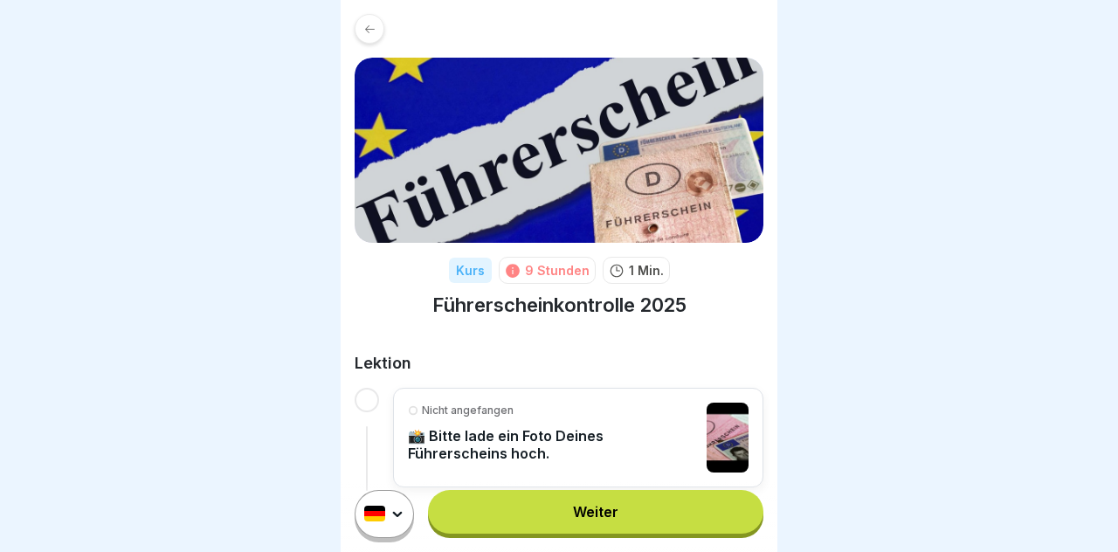
click at [670, 521] on link "Weiter" at bounding box center [595, 512] width 335 height 44
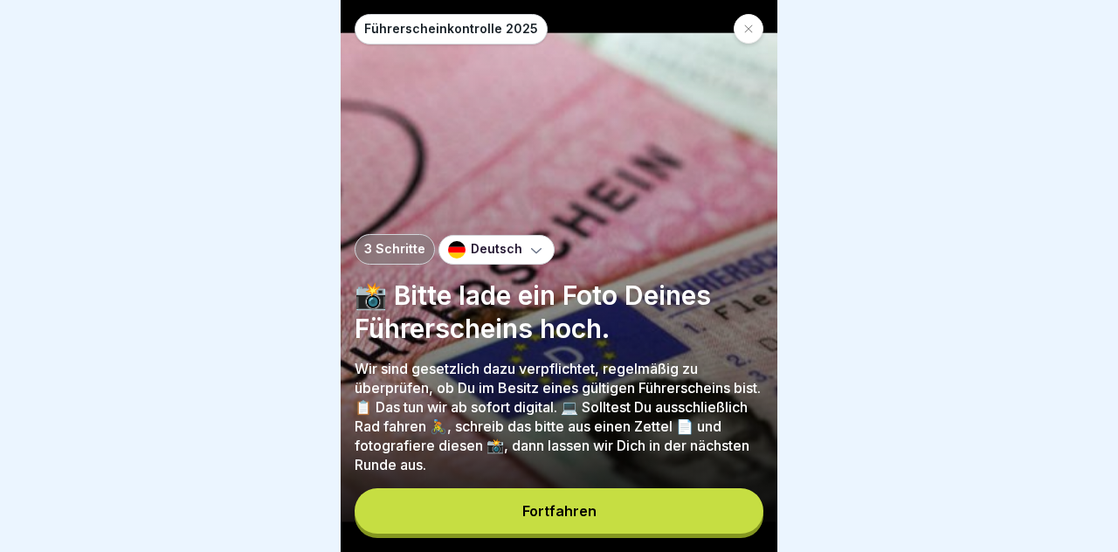
click at [676, 514] on button "Fortfahren" at bounding box center [559, 510] width 409 height 45
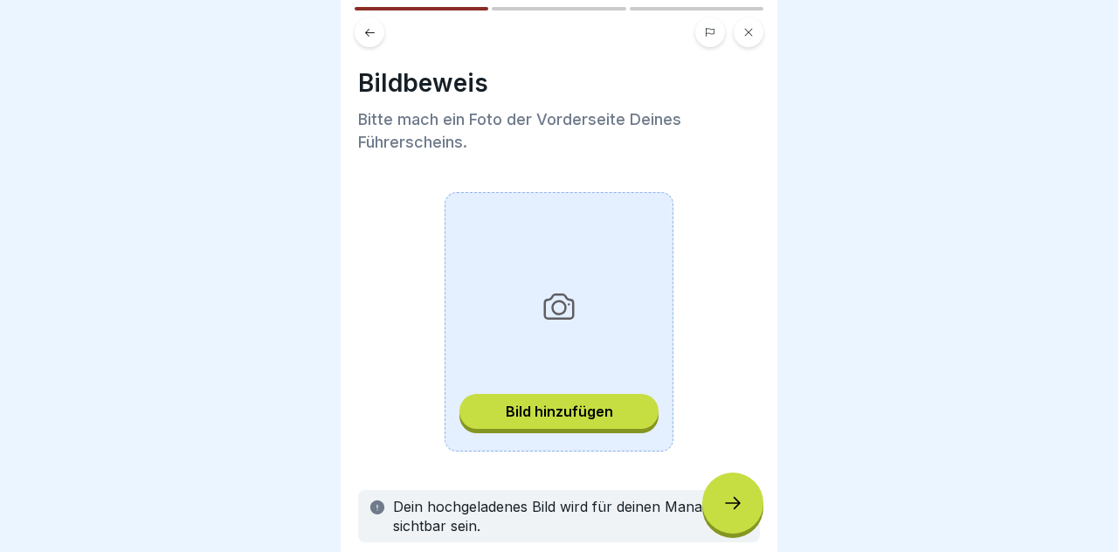
click at [597, 411] on div "Bild hinzufügen" at bounding box center [559, 412] width 107 height 16
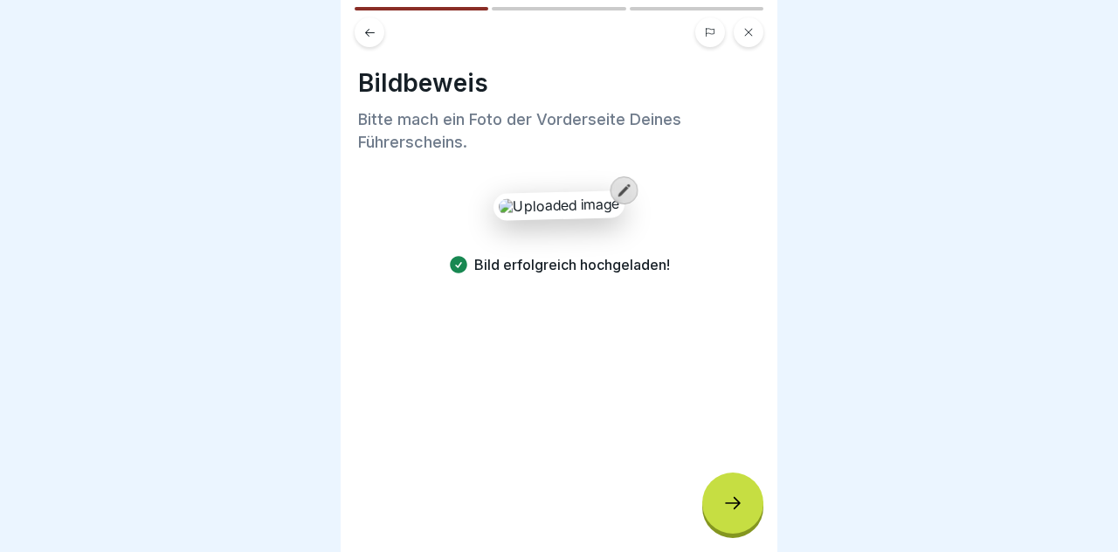
click at [742, 514] on div at bounding box center [732, 503] width 61 height 61
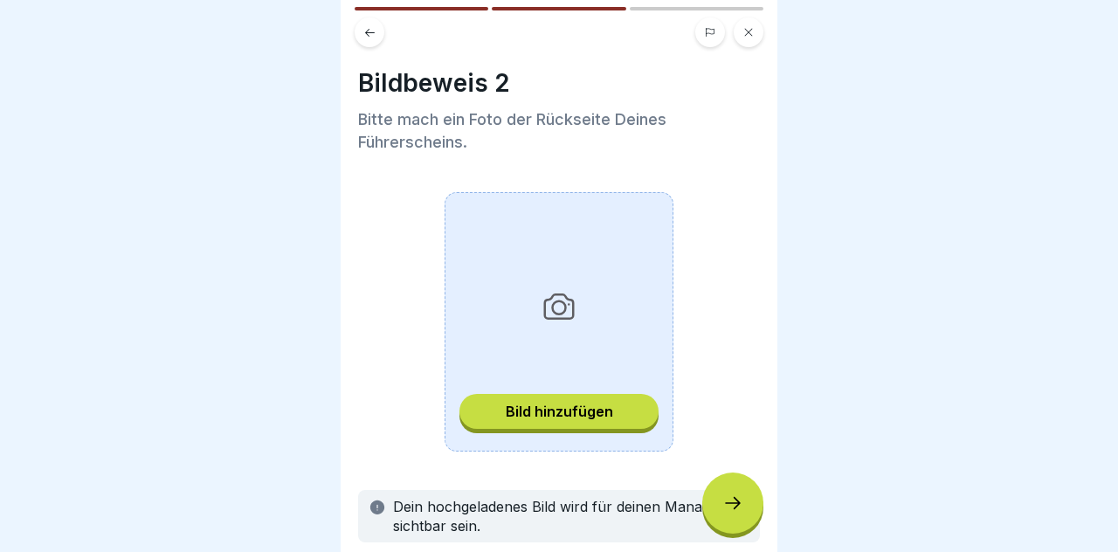
click at [587, 418] on div "Bild hinzufügen" at bounding box center [559, 412] width 107 height 16
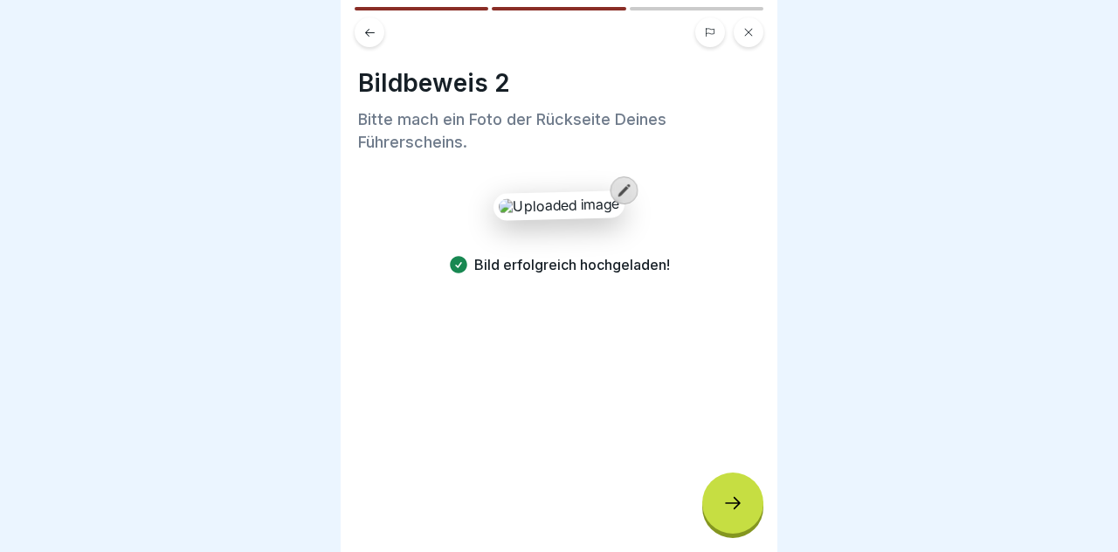
click at [743, 517] on div at bounding box center [732, 503] width 61 height 61
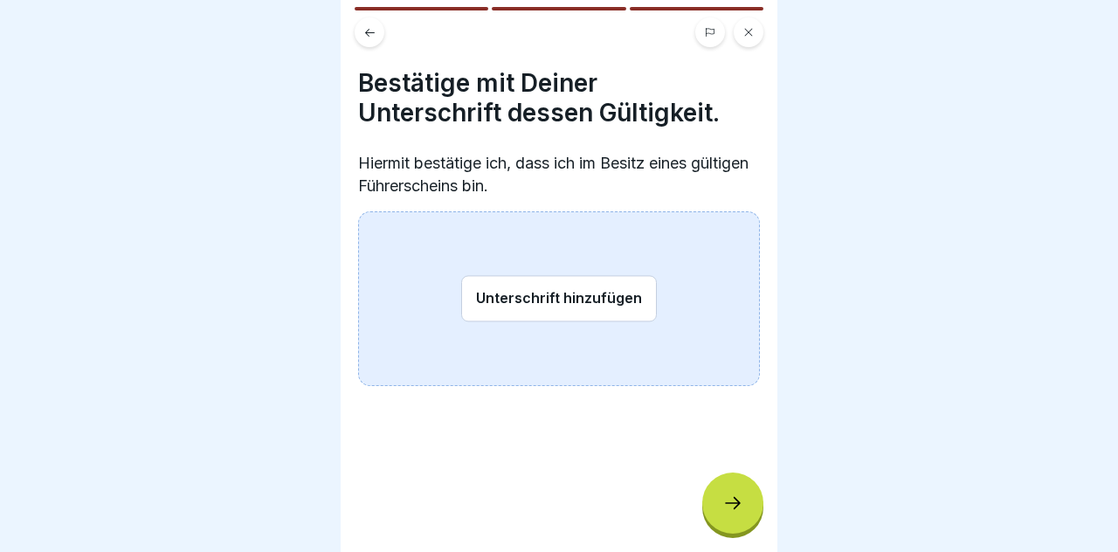
click at [587, 302] on button "Unterschrift hinzufügen" at bounding box center [559, 298] width 196 height 46
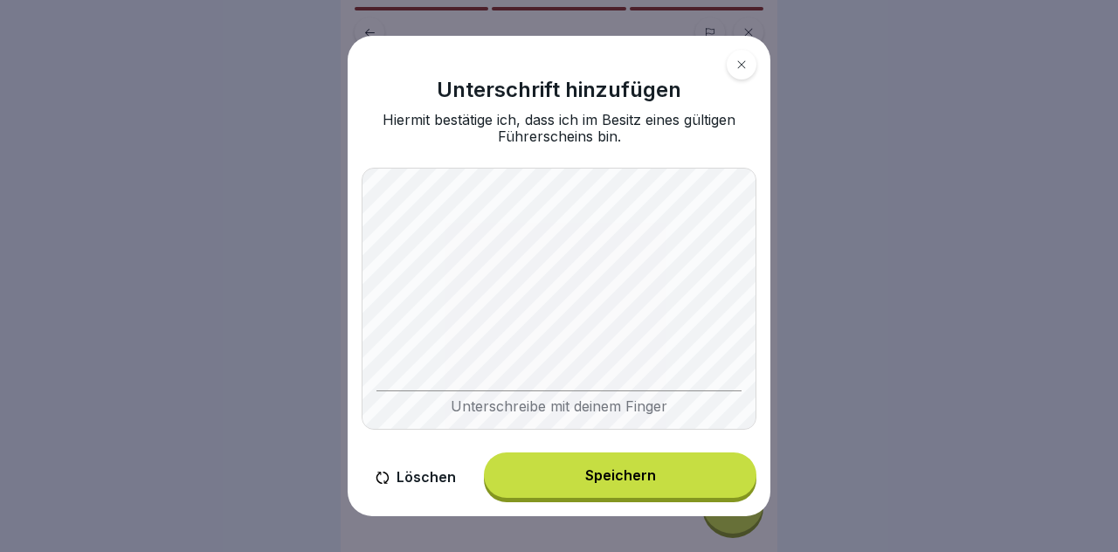
click at [615, 469] on div "Speichern" at bounding box center [620, 475] width 71 height 16
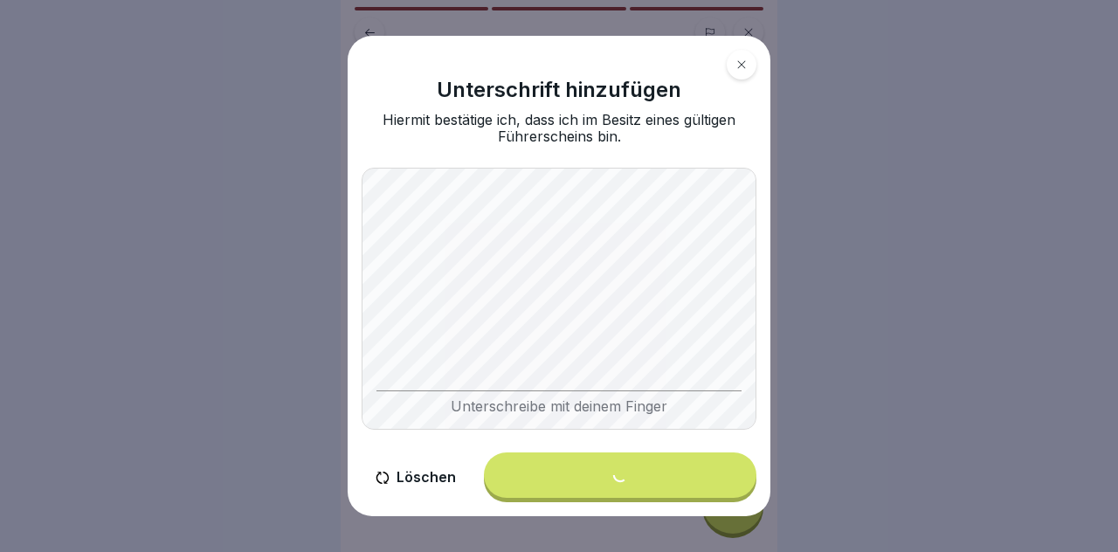
click at [1093, 317] on div at bounding box center [559, 276] width 1118 height 552
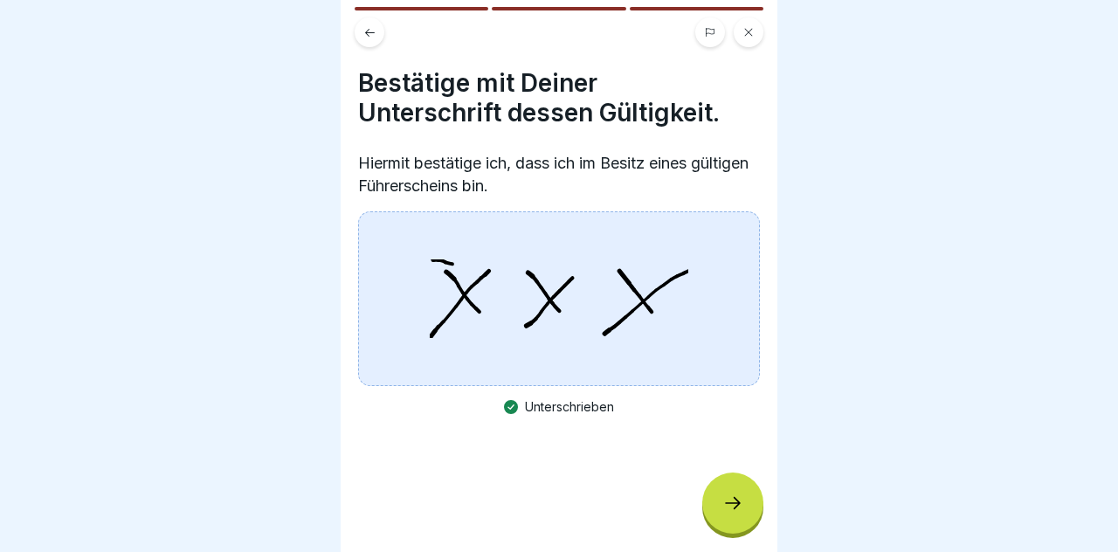
click at [719, 506] on div at bounding box center [732, 503] width 61 height 61
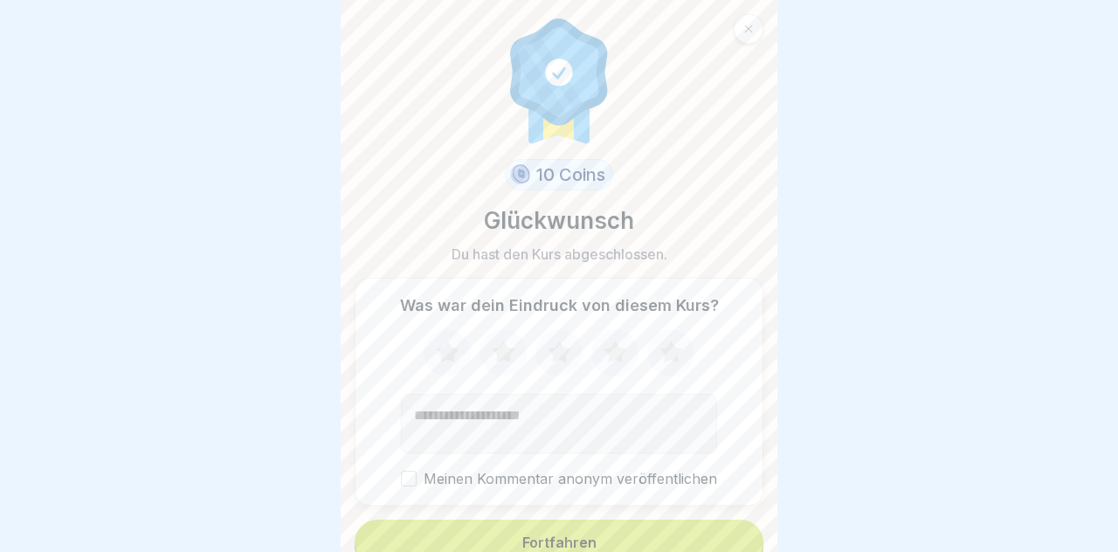
click at [548, 528] on button "Fortfahren" at bounding box center [559, 542] width 409 height 45
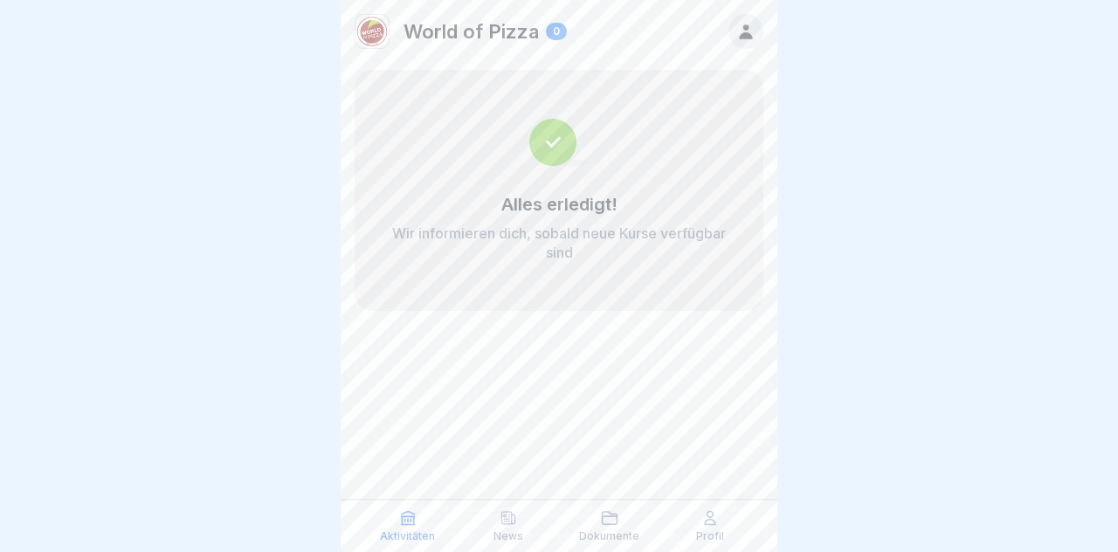
click at [542, 134] on img at bounding box center [559, 142] width 60 height 47
click at [669, 265] on div "Alles erledigt! Wir informieren dich, sobald neue Kurse verfügbar sind" at bounding box center [559, 190] width 409 height 241
click at [659, 233] on p "Wir informieren dich, sobald neue Kurse verfügbar sind" at bounding box center [559, 243] width 339 height 38
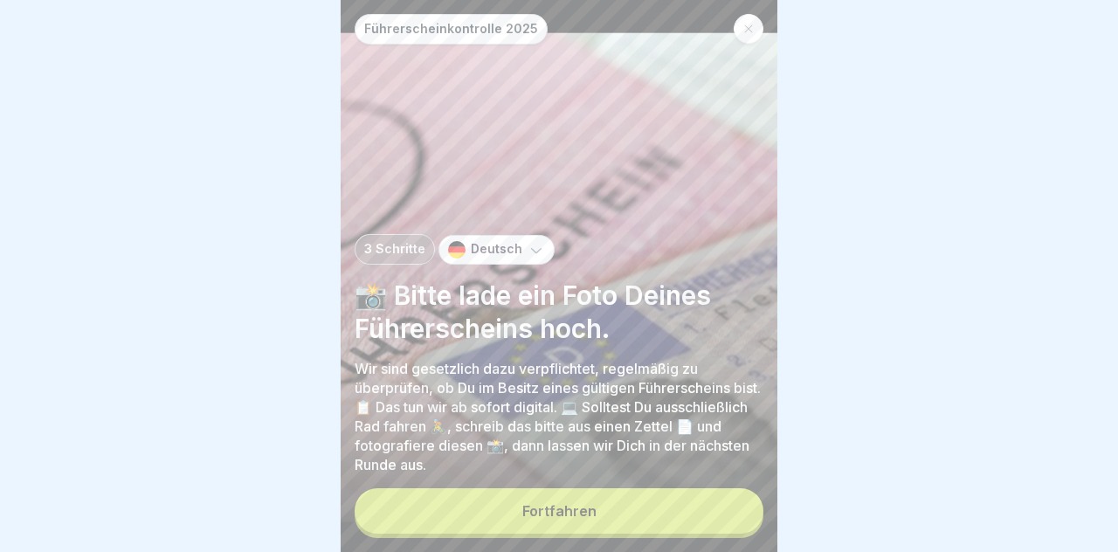
click at [597, 514] on button "Fortfahren" at bounding box center [559, 510] width 409 height 45
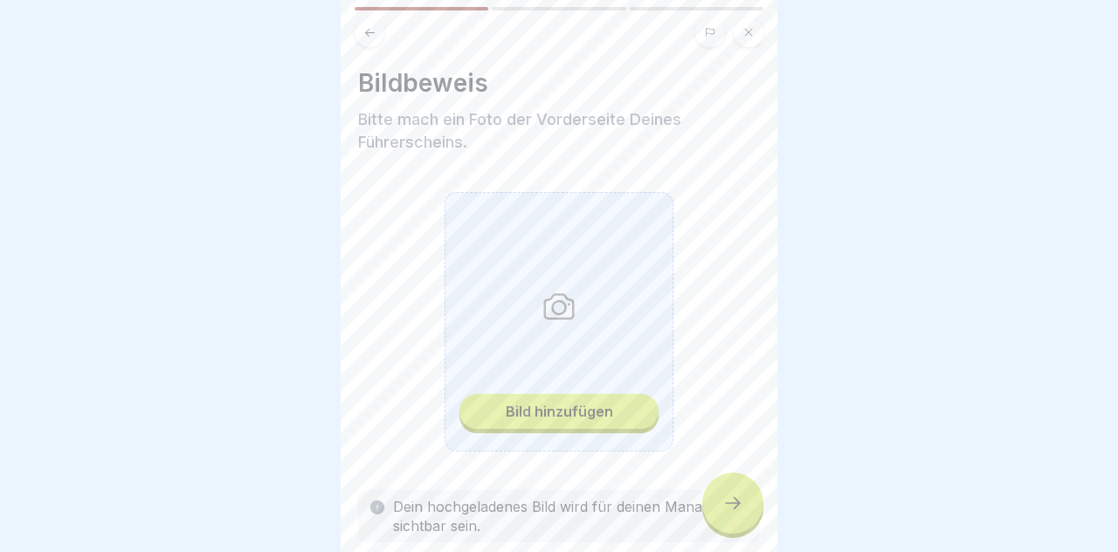
click at [753, 26] on button at bounding box center [749, 32] width 30 height 30
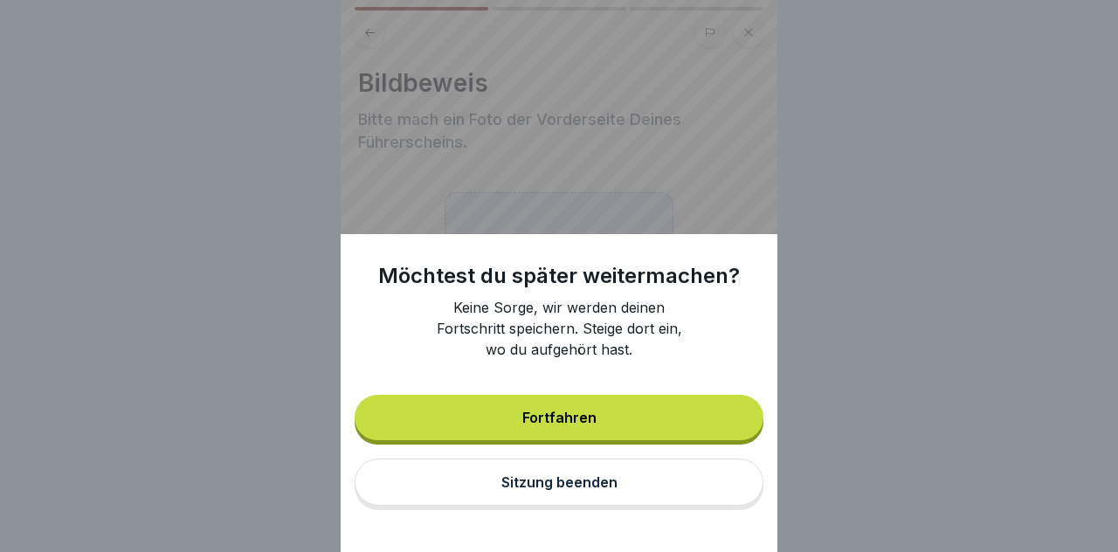
click at [570, 477] on div "Sitzung beenden" at bounding box center [559, 482] width 116 height 16
